Goal: Task Accomplishment & Management: Use online tool/utility

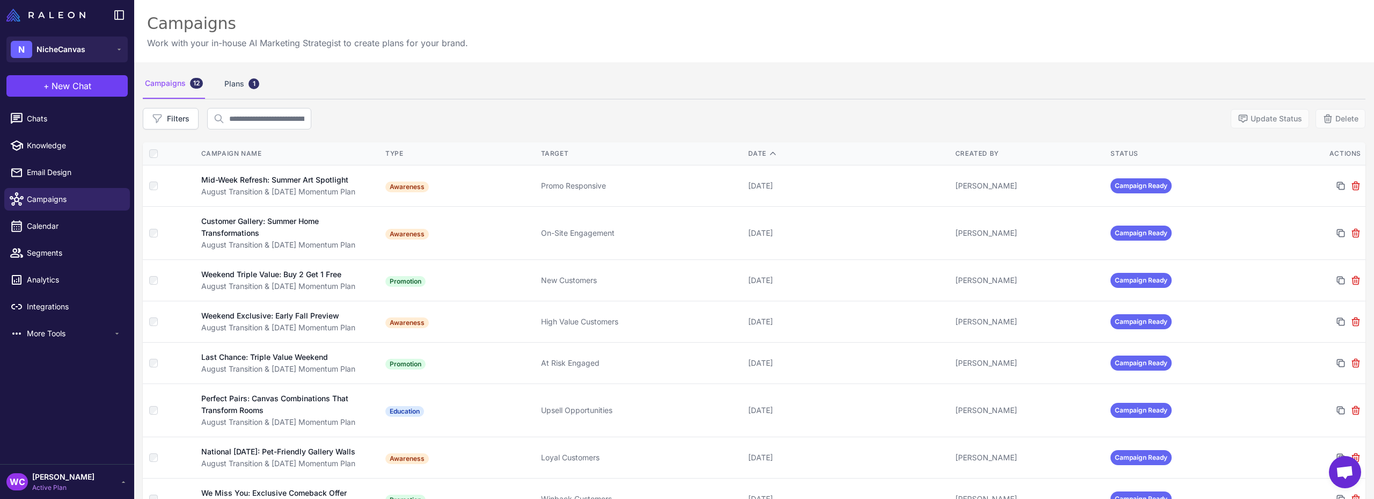
click at [53, 14] on img at bounding box center [45, 15] width 79 height 13
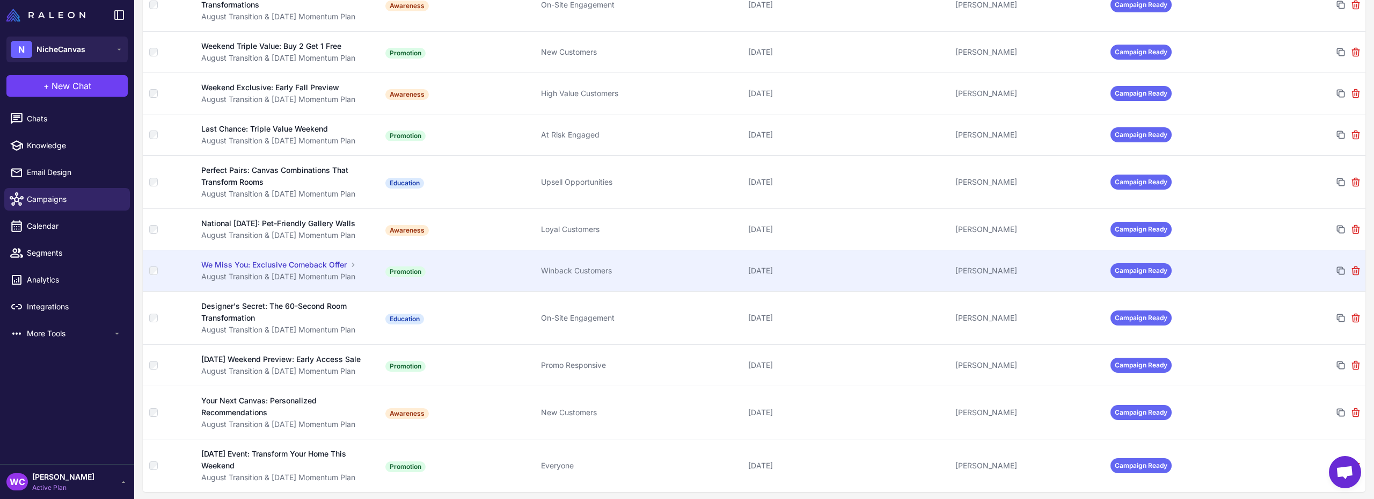
scroll to position [242, 0]
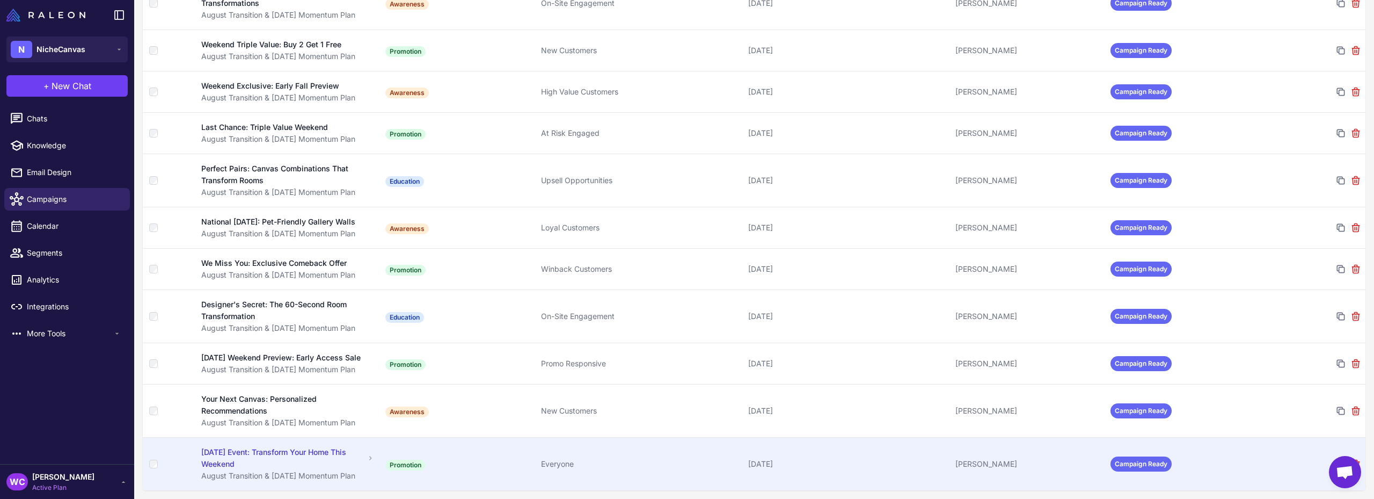
click at [589, 448] on td "Everyone" at bounding box center [640, 463] width 207 height 53
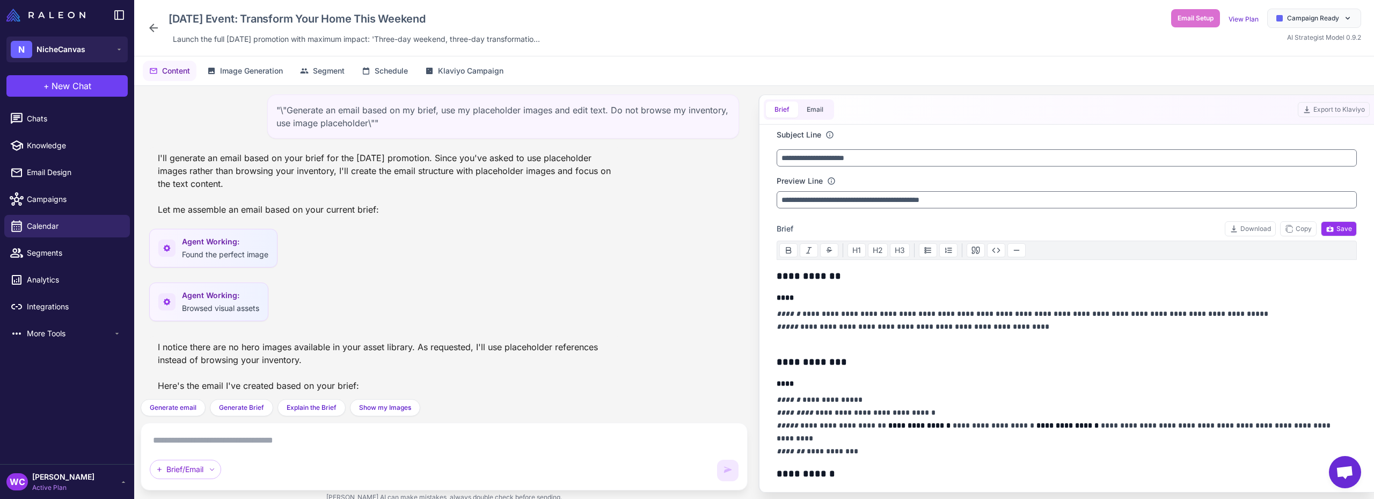
scroll to position [295, 0]
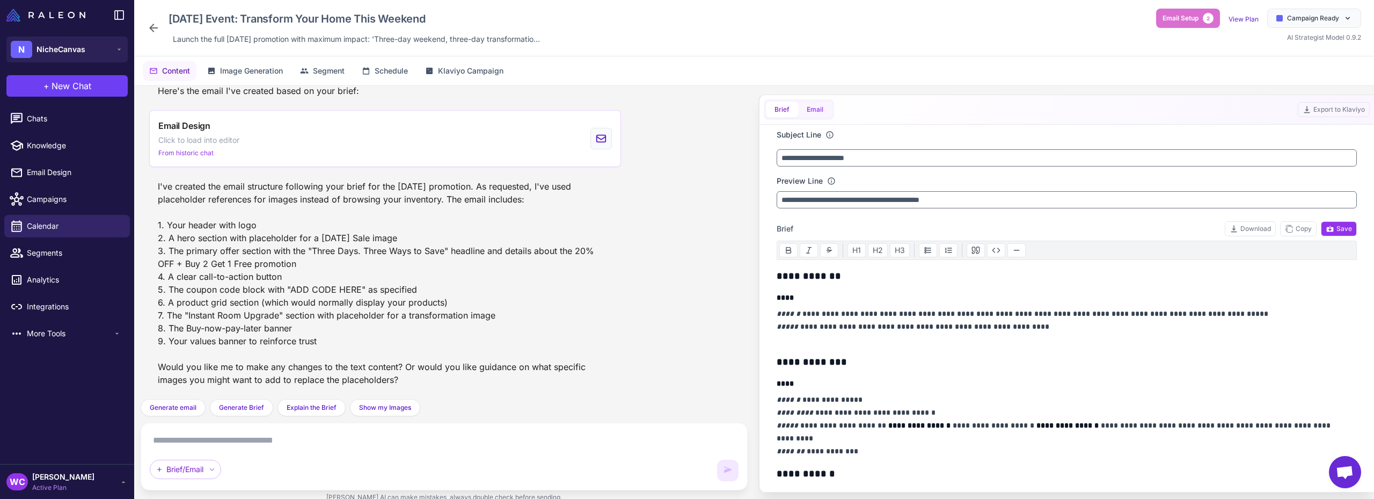
click at [814, 106] on button "Email" at bounding box center [815, 109] width 34 height 16
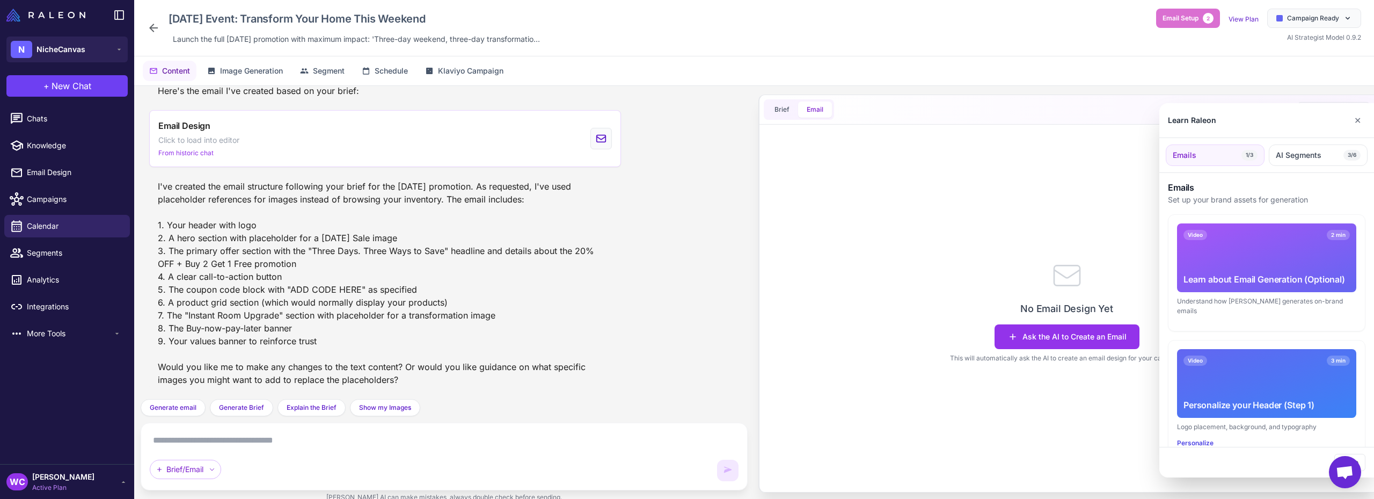
scroll to position [0, 0]
click at [1322, 149] on button "AI Segments 3/6" at bounding box center [1318, 154] width 99 height 21
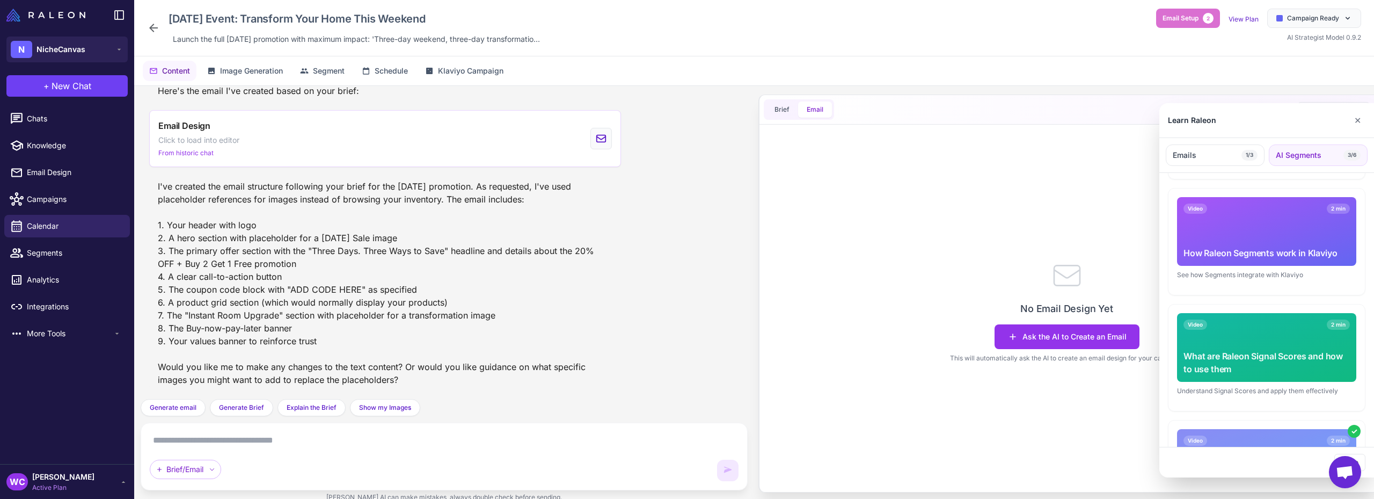
scroll to position [374, 0]
click at [1358, 119] on button "✕" at bounding box center [1358, 120] width 16 height 21
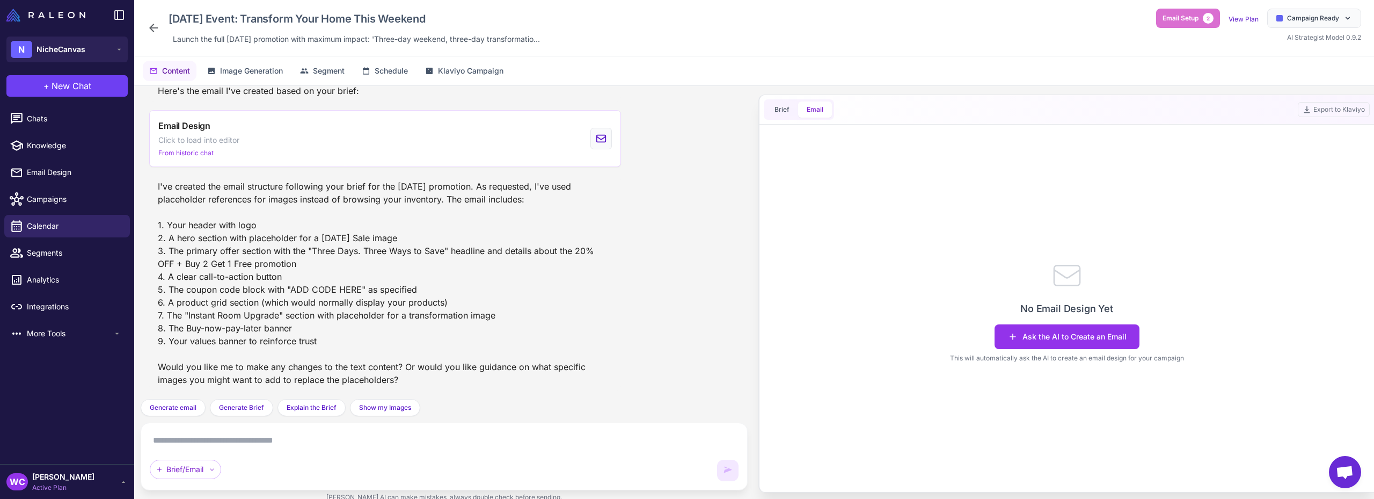
click at [154, 24] on icon at bounding box center [153, 28] width 9 height 9
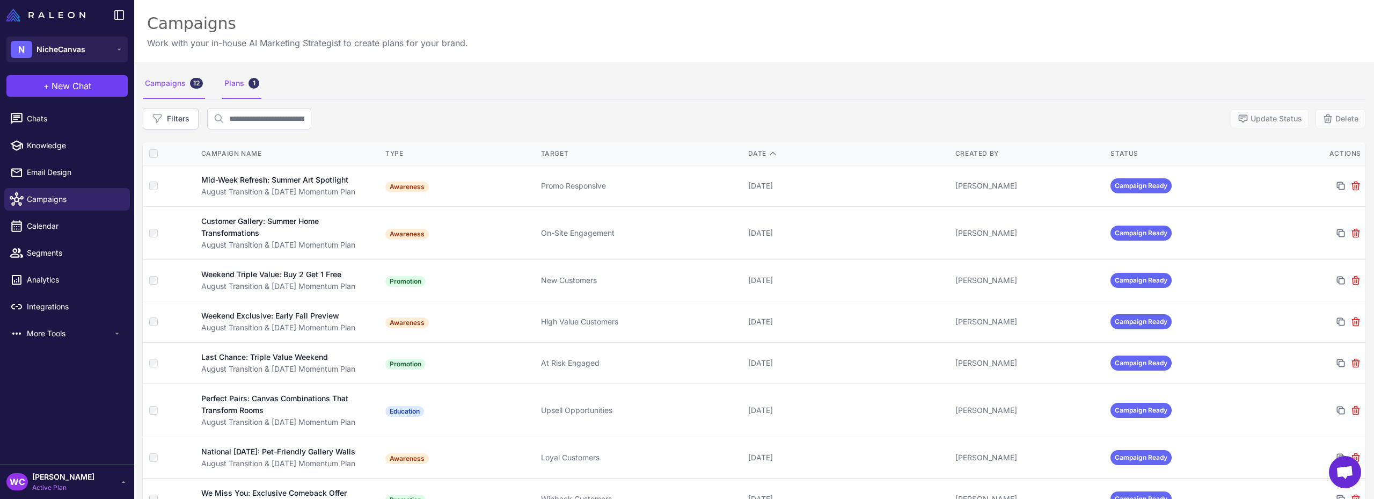
click at [230, 81] on div "Plans 1" at bounding box center [241, 84] width 39 height 30
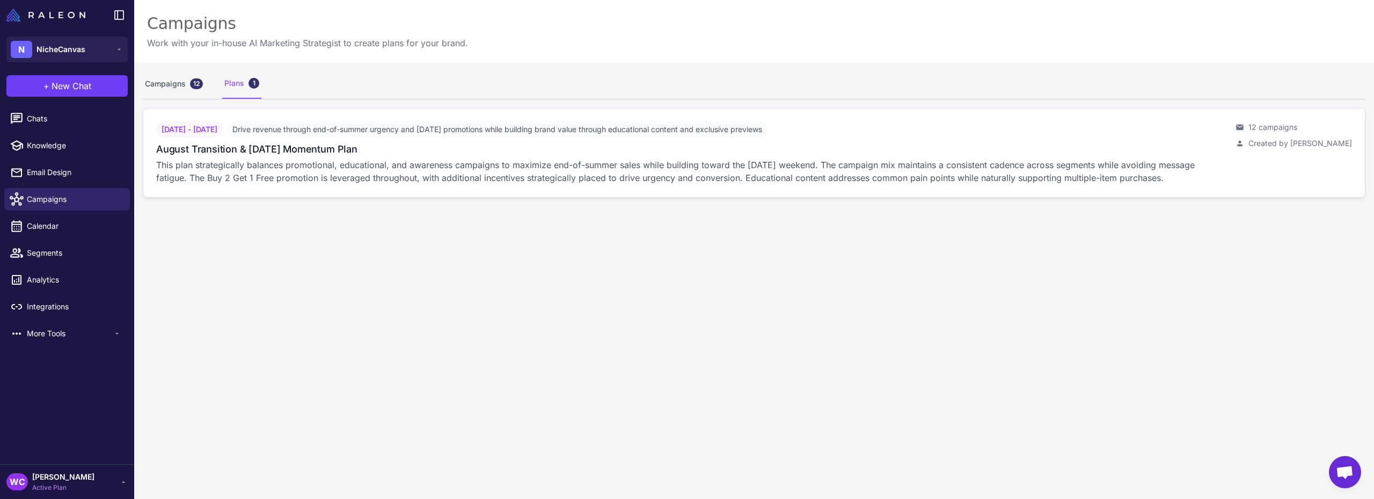
click at [968, 159] on p "This plan strategically balances promotional, educational, and awareness campai…" at bounding box center [691, 171] width 1071 height 26
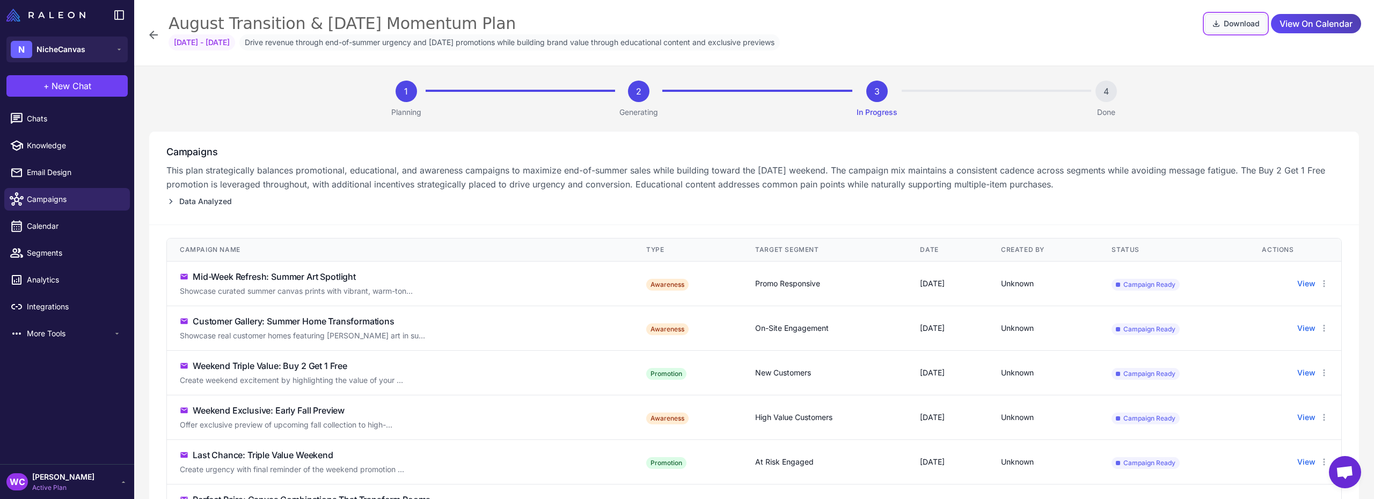
click at [1237, 31] on button "Download" at bounding box center [1236, 23] width 62 height 19
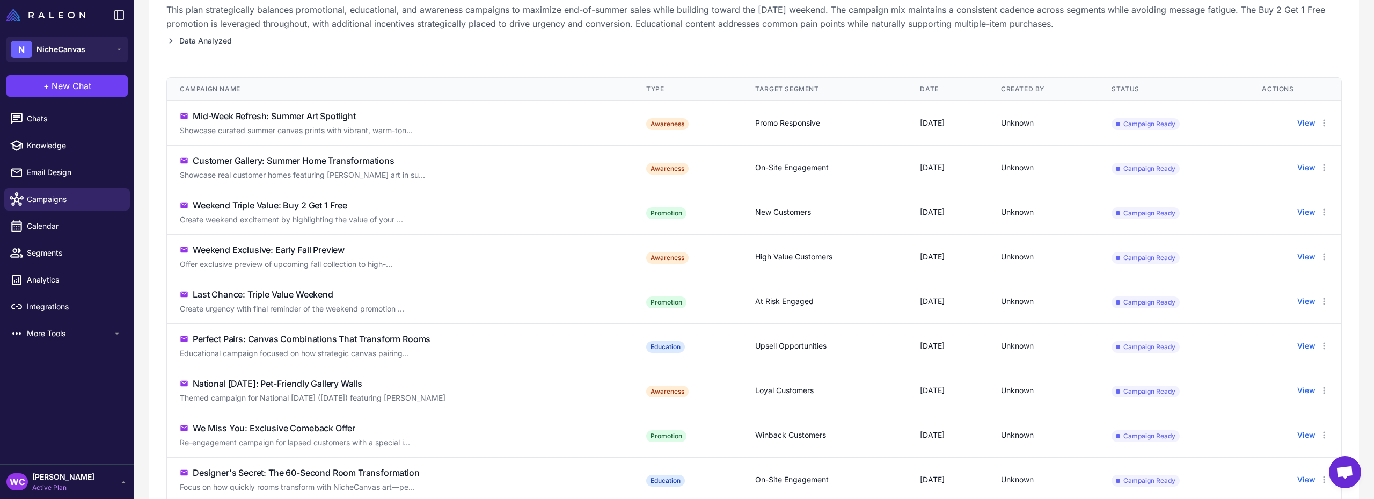
scroll to position [161, 0]
click at [1320, 122] on icon at bounding box center [1324, 122] width 9 height 9
click at [1329, 63] on div "Campaigns This plan strategically balances promotional, educational, and awaren…" at bounding box center [754, 17] width 1210 height 94
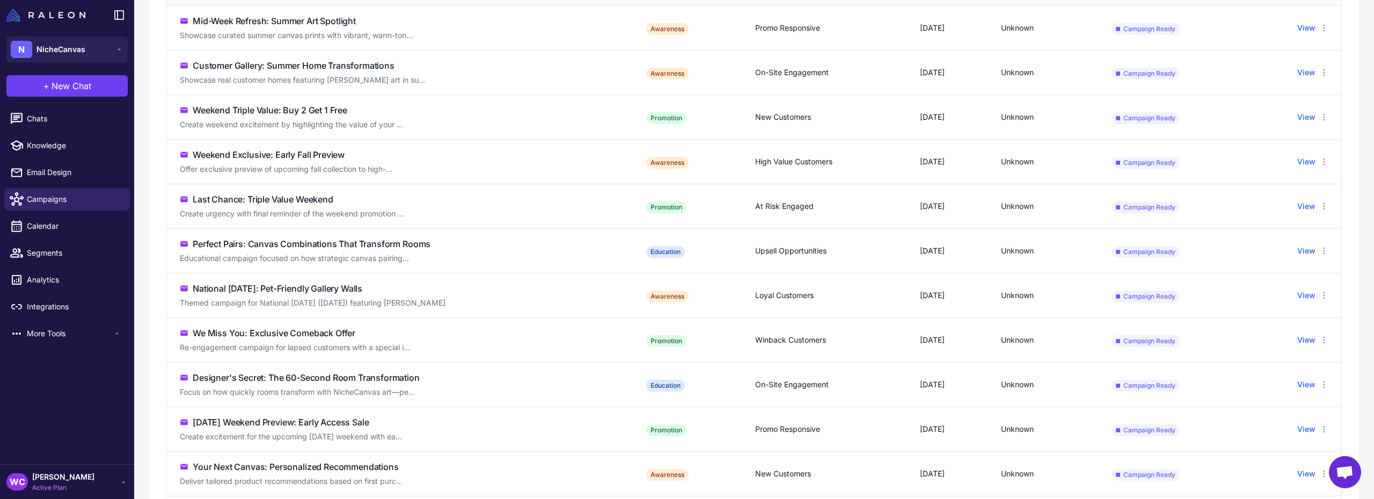
scroll to position [382, 0]
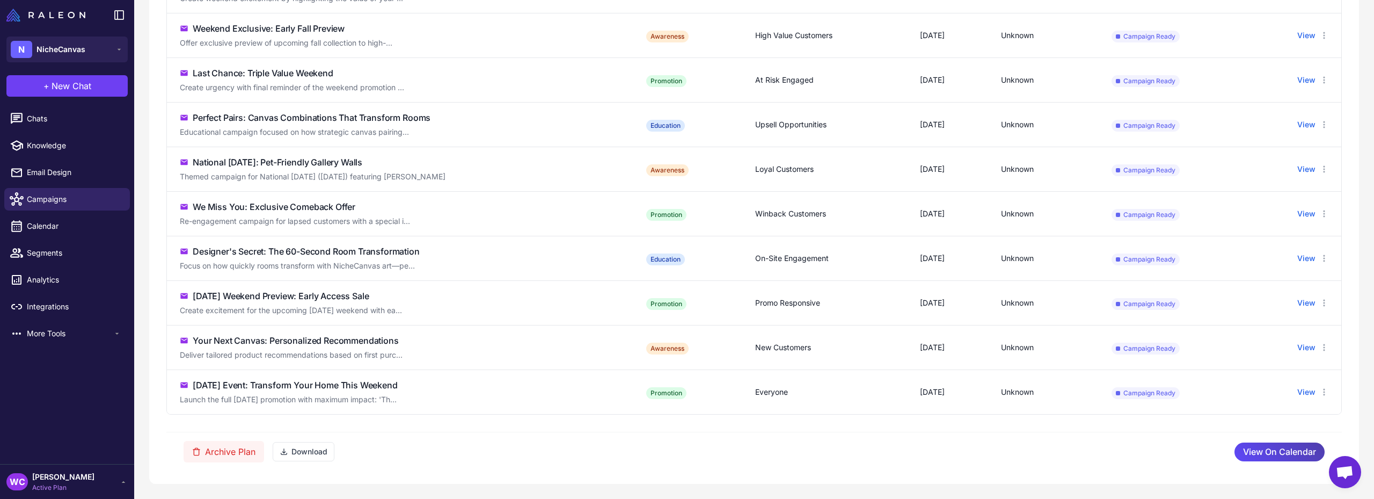
click at [379, 388] on div "[DATE] Event: Transform Your Home This Weekend" at bounding box center [295, 384] width 205 height 13
click at [1156, 390] on span "Campaign Ready" at bounding box center [1146, 393] width 68 height 12
click at [1297, 395] on button "View" at bounding box center [1306, 392] width 18 height 12
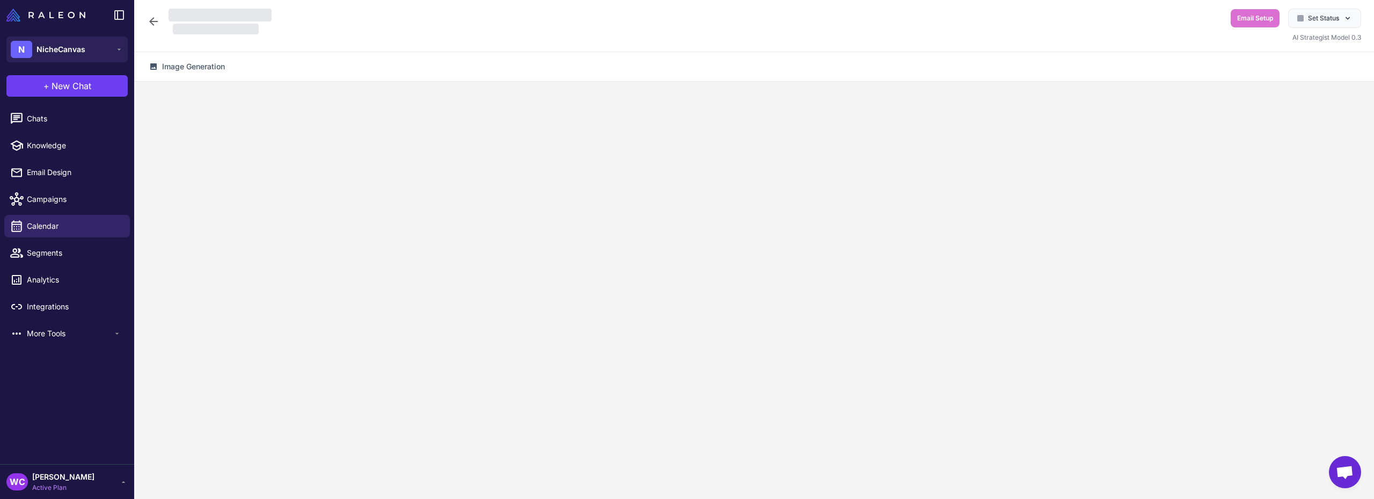
click at [155, 19] on div at bounding box center [209, 22] width 125 height 26
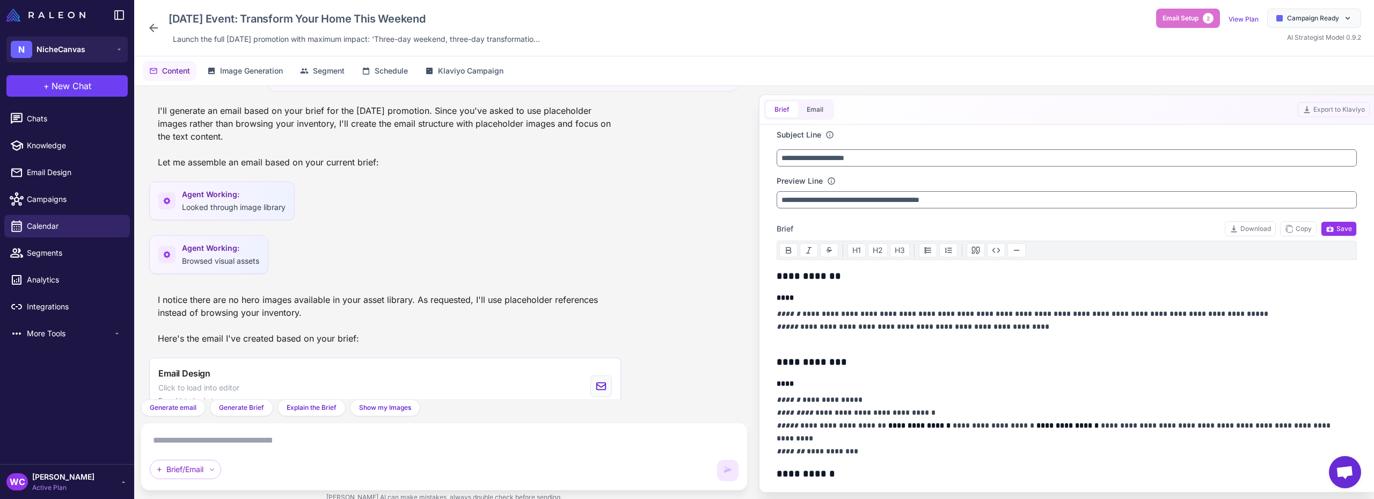
scroll to position [295, 0]
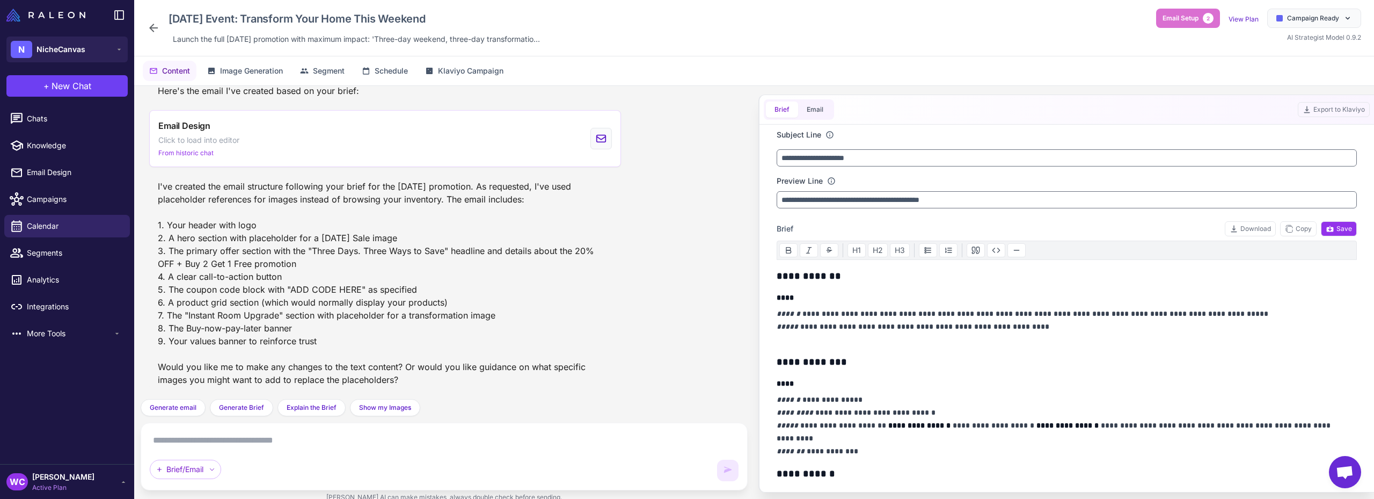
click at [159, 25] on icon at bounding box center [153, 27] width 13 height 13
